Goal: Information Seeking & Learning: Learn about a topic

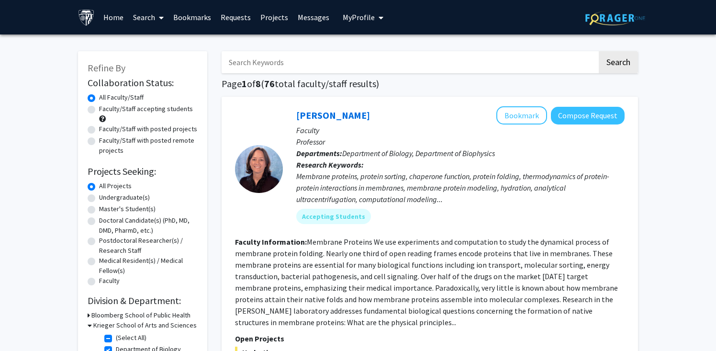
scroll to position [1446, 0]
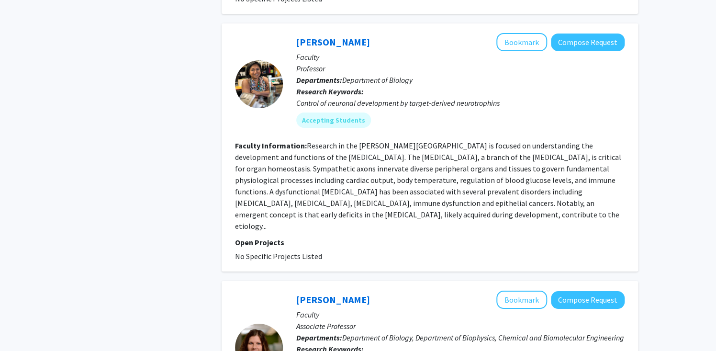
scroll to position [1493, 0]
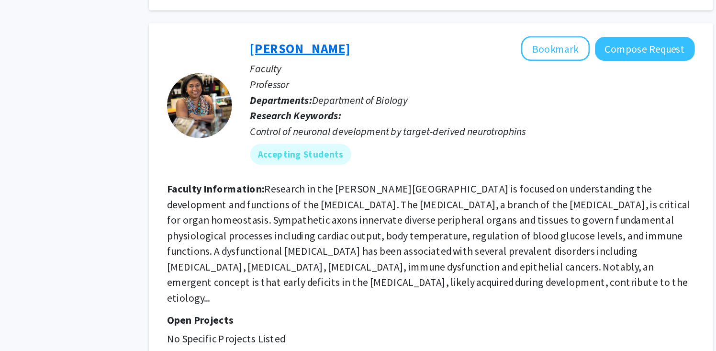
click at [332, 36] on link "[PERSON_NAME]" at bounding box center [333, 42] width 74 height 12
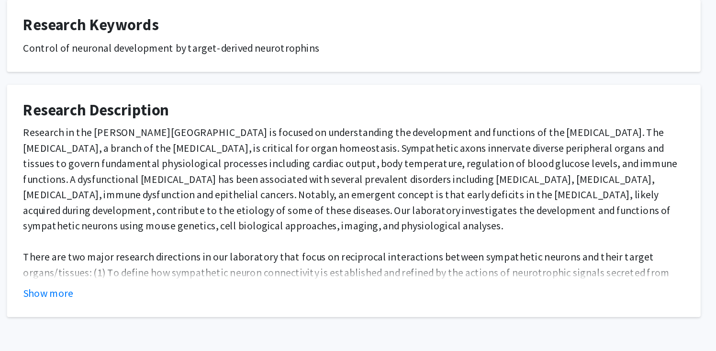
scroll to position [191, 0]
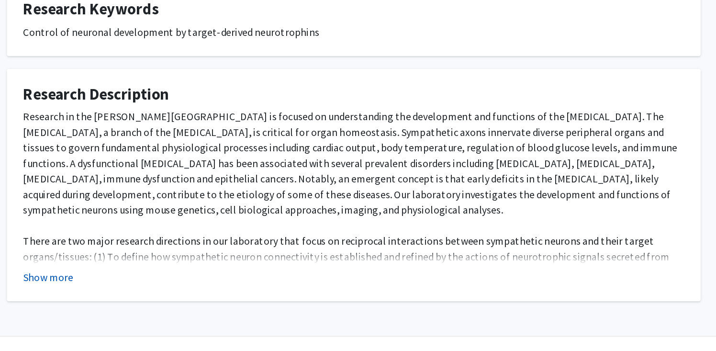
click at [134, 291] on button "Show more" at bounding box center [132, 296] width 37 height 11
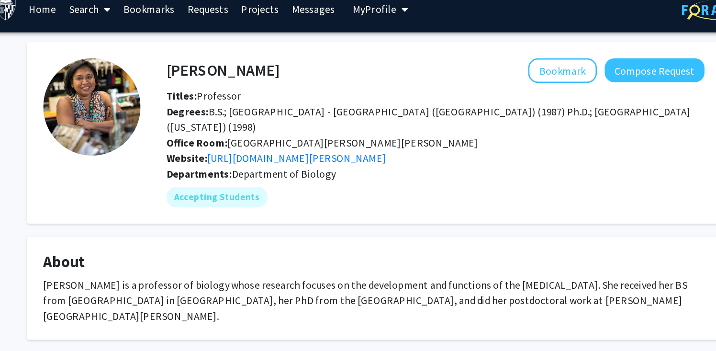
scroll to position [3, 0]
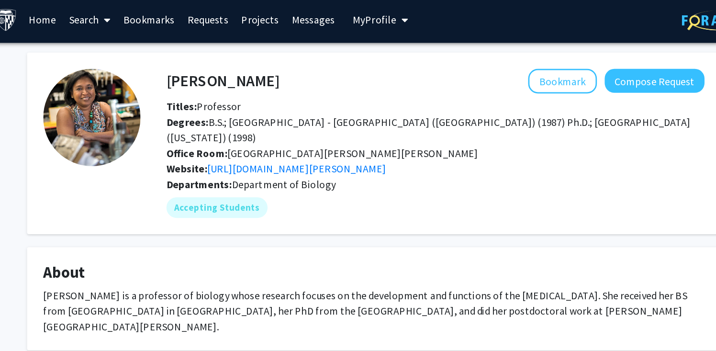
drag, startPoint x: 198, startPoint y: 58, endPoint x: 203, endPoint y: 60, distance: 5.2
click at [203, 60] on div "Rejji Kuruvilla Bookmark Compose Request" at bounding box center [404, 60] width 412 height 18
drag, startPoint x: 205, startPoint y: 60, endPoint x: 278, endPoint y: 63, distance: 72.4
click at [278, 63] on div "Rejji Kuruvilla Bookmark Compose Request" at bounding box center [404, 60] width 412 height 18
copy h4 "[PERSON_NAME]"
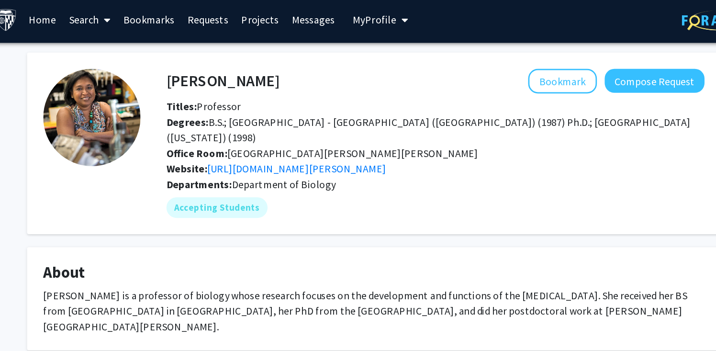
click at [288, 65] on div "Bookmark Compose Request" at bounding box center [445, 60] width 314 height 18
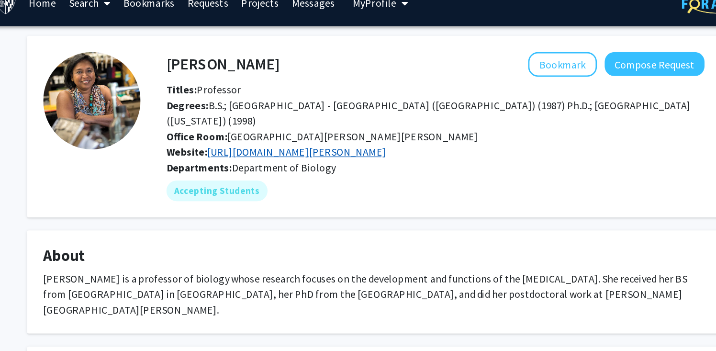
click at [322, 120] on link "https://krieger2.jhu.edu/biology/labs/kuruvilla/index.html" at bounding box center [301, 125] width 132 height 10
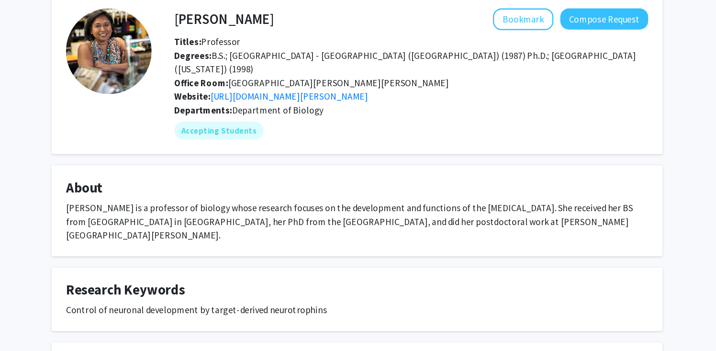
scroll to position [0, 0]
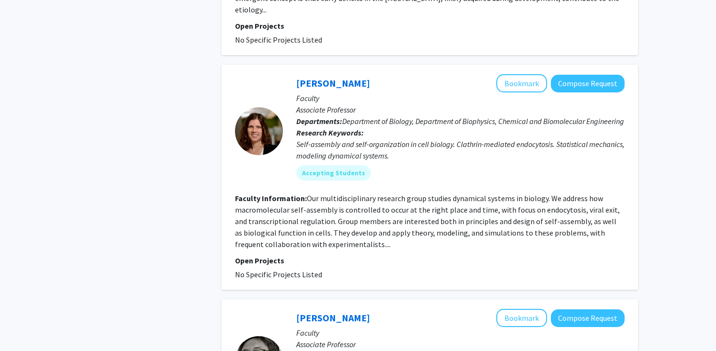
scroll to position [1714, 0]
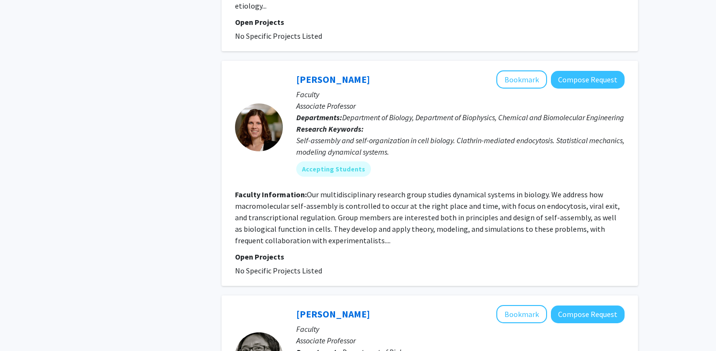
click at [373, 197] on fg-read-more "Our multidisciplinary research group studies dynamical systems in biology. We a…" at bounding box center [427, 218] width 385 height 56
click at [369, 226] on section "Faculty Information: Our multidisciplinary research group studies dynamical sys…" at bounding box center [430, 217] width 390 height 57
click at [354, 207] on fg-read-more "Our multidisciplinary research group studies dynamical systems in biology. We a…" at bounding box center [427, 218] width 385 height 56
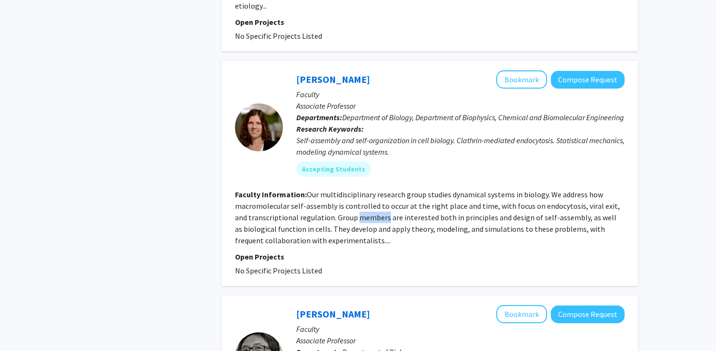
click at [354, 207] on fg-read-more "Our multidisciplinary research group studies dynamical systems in biology. We a…" at bounding box center [427, 218] width 385 height 56
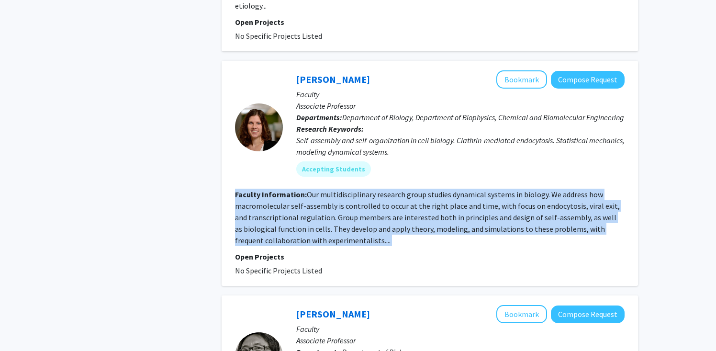
click at [354, 207] on fg-read-more "Our multidisciplinary research group studies dynamical systems in biology. We a…" at bounding box center [427, 218] width 385 height 56
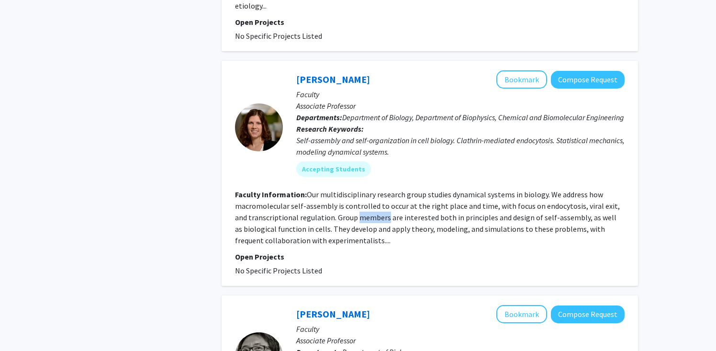
click at [354, 207] on fg-read-more "Our multidisciplinary research group studies dynamical systems in biology. We a…" at bounding box center [427, 218] width 385 height 56
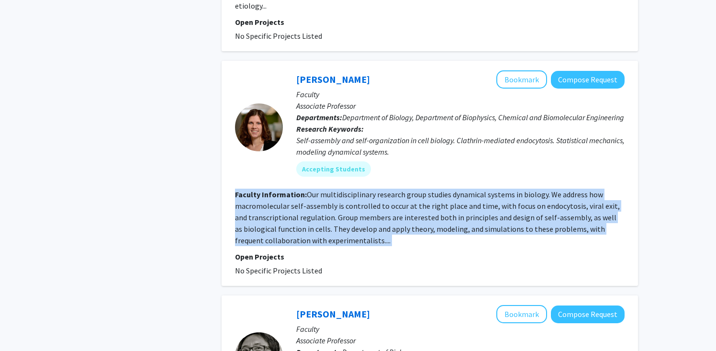
click at [354, 207] on fg-read-more "Our multidisciplinary research group studies dynamical systems in biology. We a…" at bounding box center [427, 218] width 385 height 56
click at [365, 226] on section "Faculty Information: Our multidisciplinary research group studies dynamical sys…" at bounding box center [430, 217] width 390 height 57
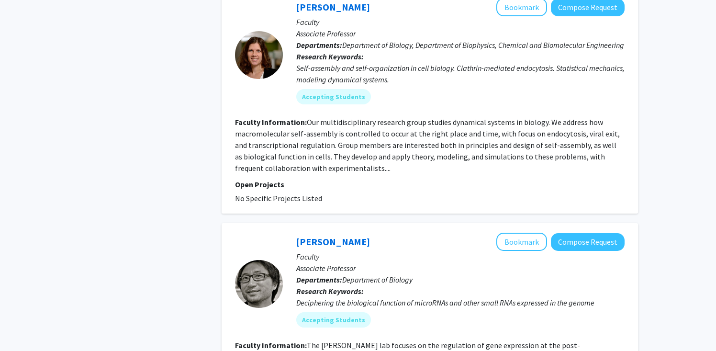
scroll to position [1781, 0]
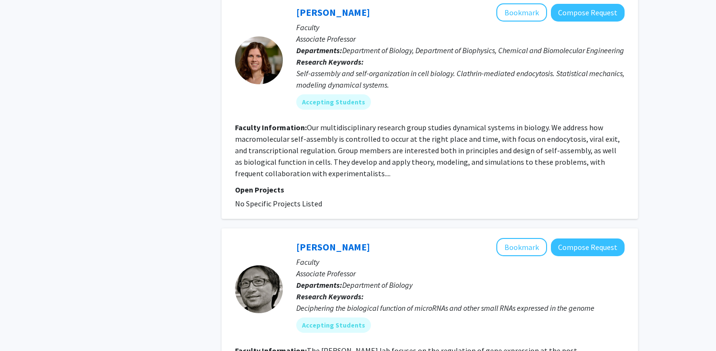
click at [443, 126] on fg-read-more "Our multidisciplinary research group studies dynamical systems in biology. We a…" at bounding box center [427, 151] width 385 height 56
click at [443, 127] on fg-read-more "Our multidisciplinary research group studies dynamical systems in biology. We a…" at bounding box center [427, 151] width 385 height 56
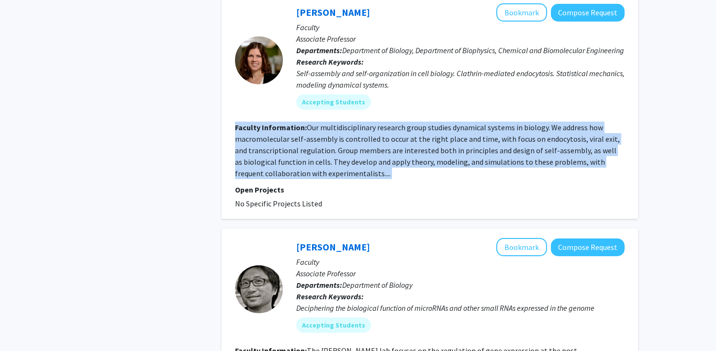
click at [443, 127] on fg-read-more "Our multidisciplinary research group studies dynamical systems in biology. We a…" at bounding box center [427, 151] width 385 height 56
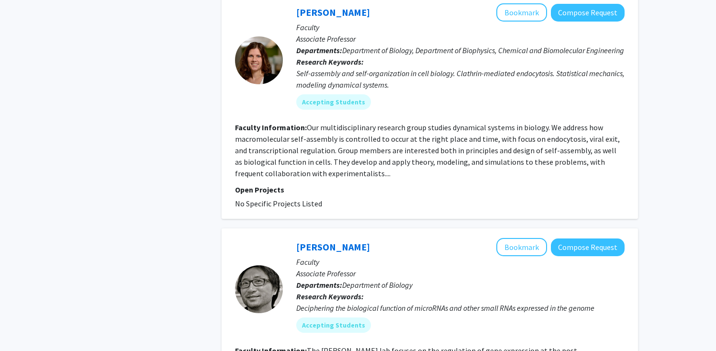
click at [452, 169] on fg-search-faculty "Margaret Johnson Bookmark Compose Request Faculty Associate Professor Departmen…" at bounding box center [430, 106] width 390 height 206
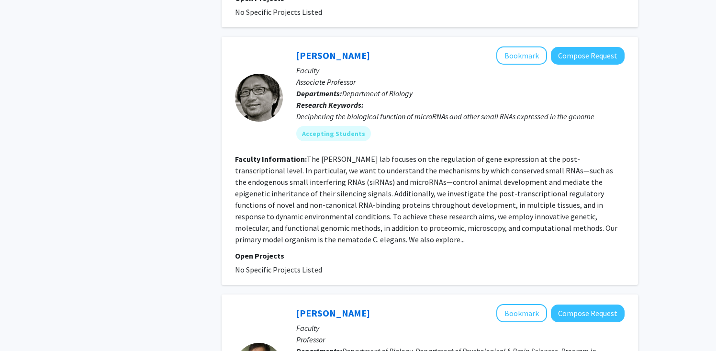
scroll to position [1972, 0]
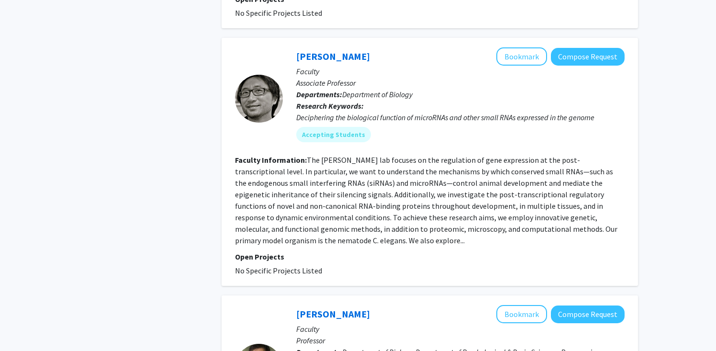
click at [257, 251] on p "Open Projects" at bounding box center [430, 256] width 390 height 11
click at [330, 47] on div "John Kim Bookmark Compose Request" at bounding box center [460, 56] width 328 height 18
click at [330, 50] on link "[PERSON_NAME]" at bounding box center [333, 56] width 74 height 12
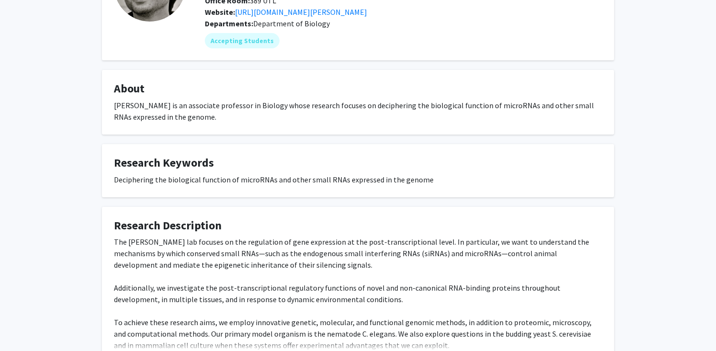
scroll to position [106, 0]
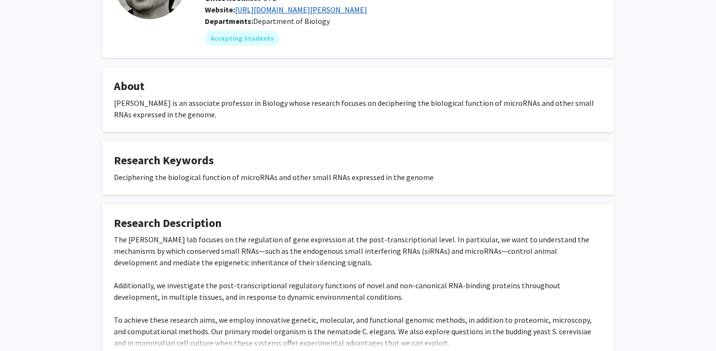
click at [328, 7] on link "[URL][DOMAIN_NAME][PERSON_NAME]" at bounding box center [301, 10] width 132 height 10
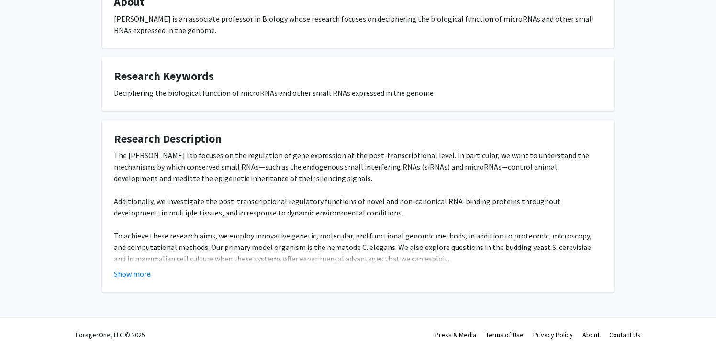
scroll to position [191, 0]
click at [147, 276] on button "Show more" at bounding box center [132, 273] width 37 height 11
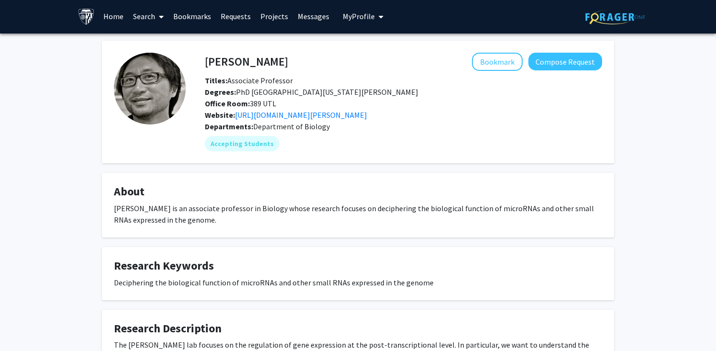
scroll to position [0, 0]
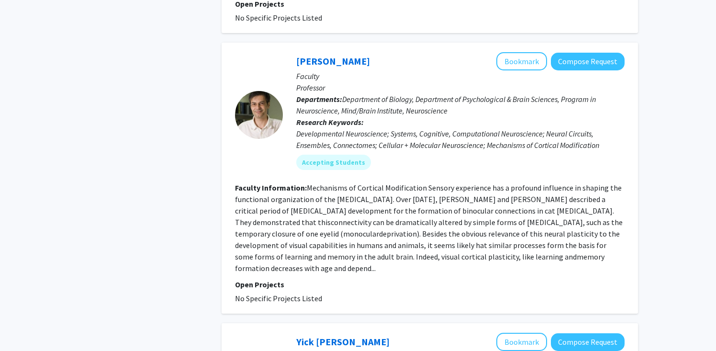
scroll to position [2207, 0]
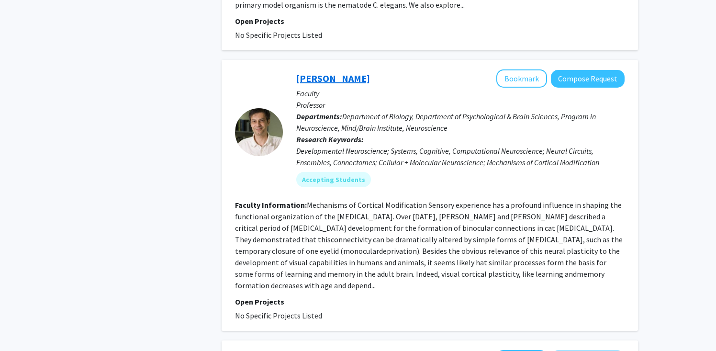
click at [331, 72] on link "[PERSON_NAME]" at bounding box center [333, 78] width 74 height 12
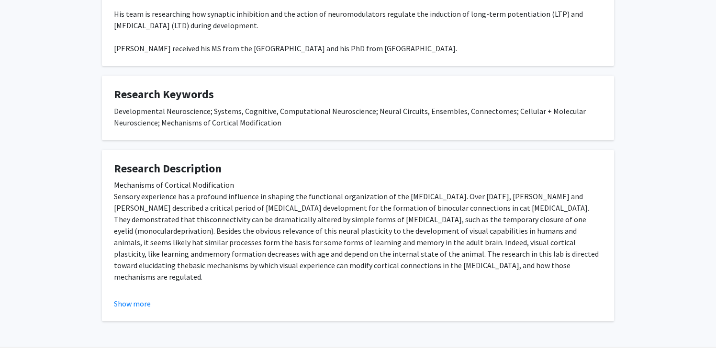
scroll to position [245, 0]
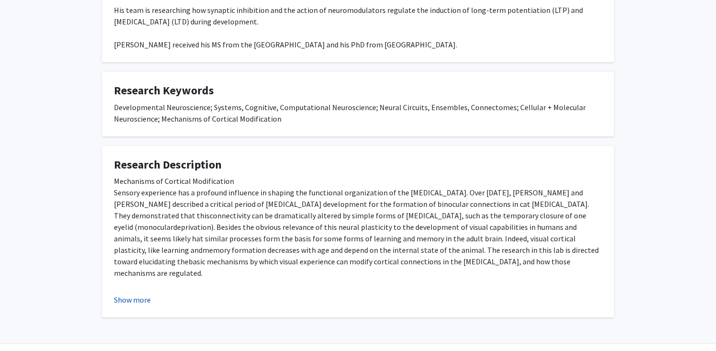
click at [126, 302] on button "Show more" at bounding box center [132, 299] width 37 height 11
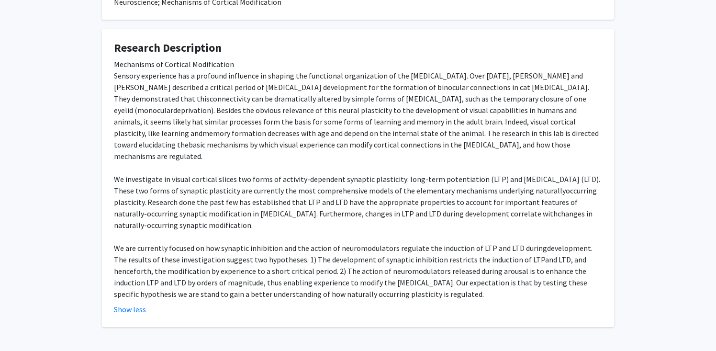
scroll to position [364, 0]
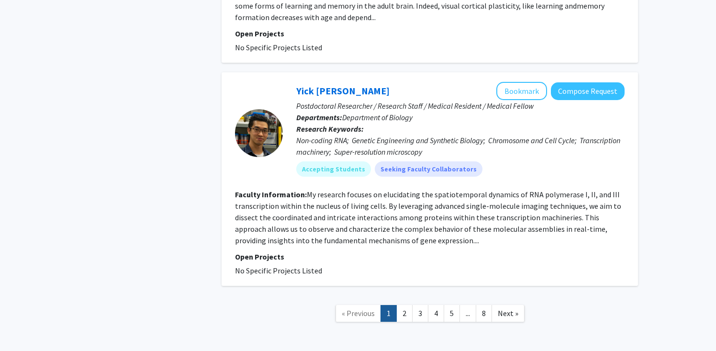
scroll to position [2493, 0]
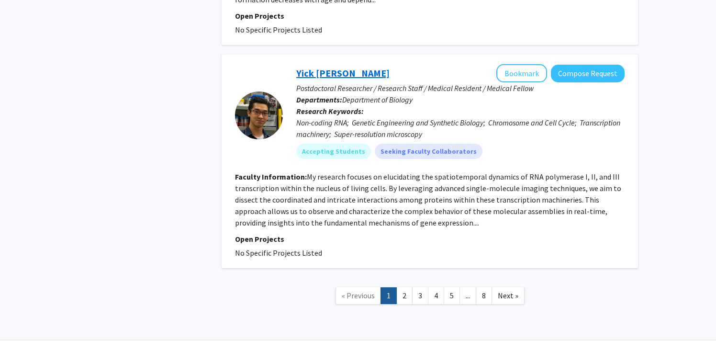
click at [320, 67] on link "Yick [PERSON_NAME]" at bounding box center [342, 73] width 93 height 12
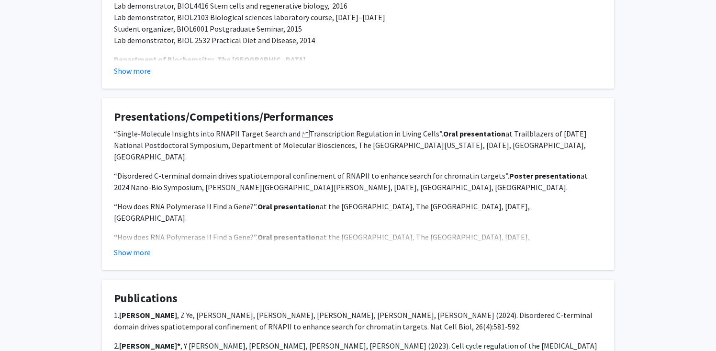
scroll to position [527, 0]
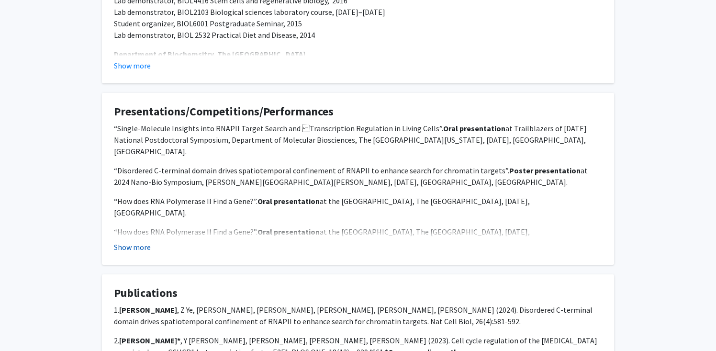
click at [139, 241] on button "Show more" at bounding box center [132, 246] width 37 height 11
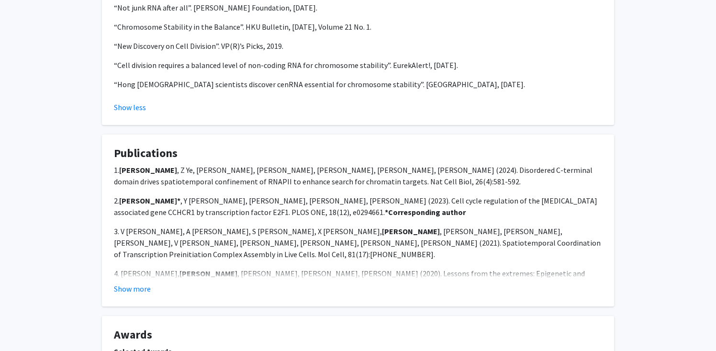
scroll to position [1071, 0]
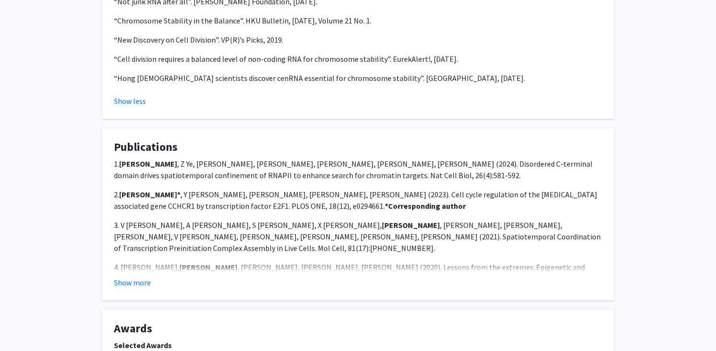
click at [154, 261] on p "4. [PERSON_NAME] , [PERSON_NAME], [PERSON_NAME], [PERSON_NAME] (2020). Lessons …" at bounding box center [358, 272] width 488 height 23
click at [145, 251] on fg-read-more "1. [PERSON_NAME] , Z Ye, [PERSON_NAME], [PERSON_NAME], [PERSON_NAME], [PERSON_N…" at bounding box center [358, 223] width 488 height 130
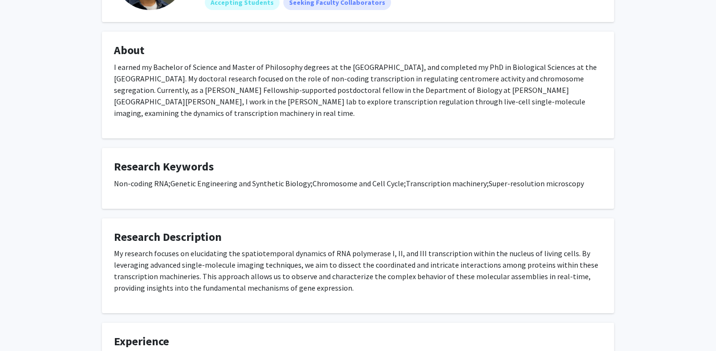
scroll to position [0, 0]
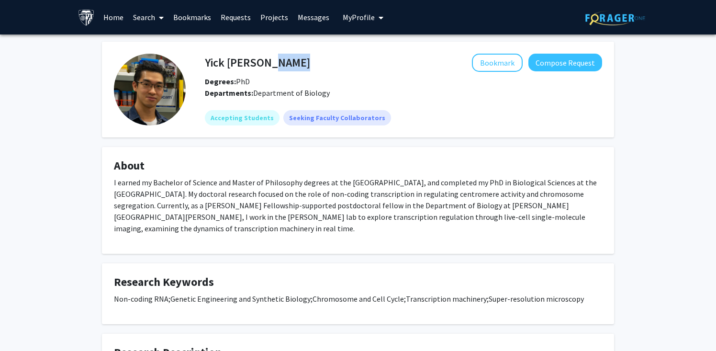
drag, startPoint x: 204, startPoint y: 62, endPoint x: 263, endPoint y: 65, distance: 59.0
click at [263, 65] on div "Yick [PERSON_NAME] Bookmark Compose Request" at bounding box center [404, 63] width 412 height 18
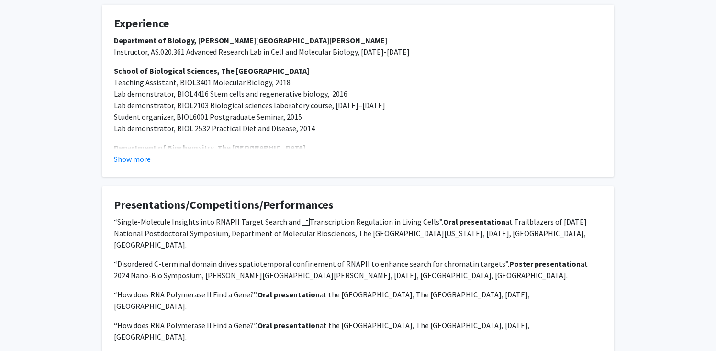
scroll to position [422, 0]
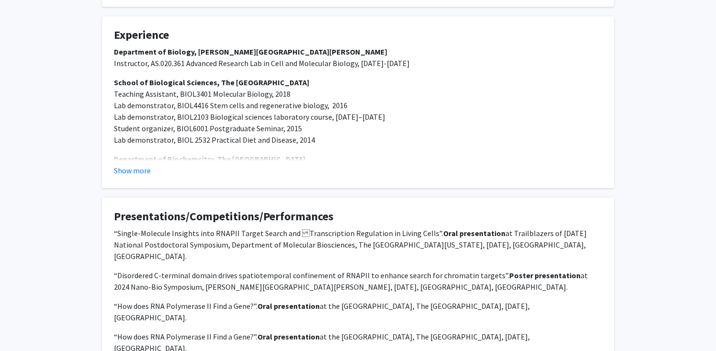
click at [224, 153] on fg-read-more "Department of Biology, [PERSON_NAME][GEOGRAPHIC_DATA][PERSON_NAME] Instructor, …" at bounding box center [358, 111] width 488 height 130
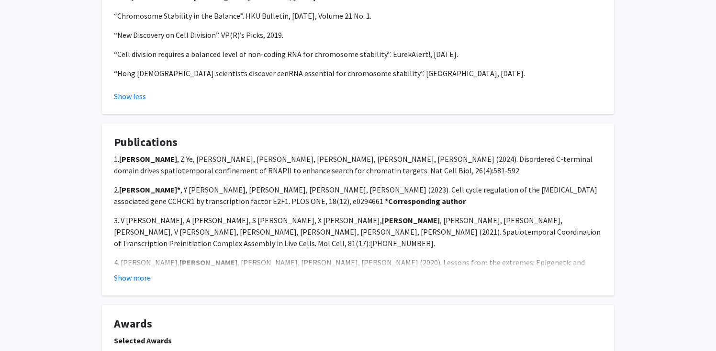
scroll to position [1077, 0]
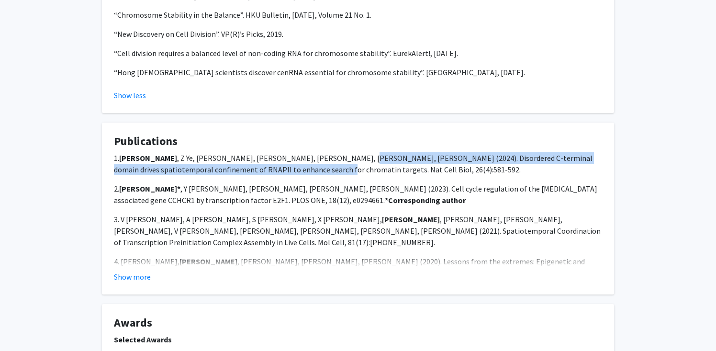
drag, startPoint x: 308, startPoint y: 134, endPoint x: 248, endPoint y: 144, distance: 61.2
click at [248, 152] on p "1. [PERSON_NAME] , Z Ye, [PERSON_NAME], [PERSON_NAME], [PERSON_NAME], [PERSON_N…" at bounding box center [358, 163] width 488 height 23
copy p "Disordered C-terminal domain drives spatiotemporal confinement of RNAPII to enh…"
